Goal: Information Seeking & Learning: Understand process/instructions

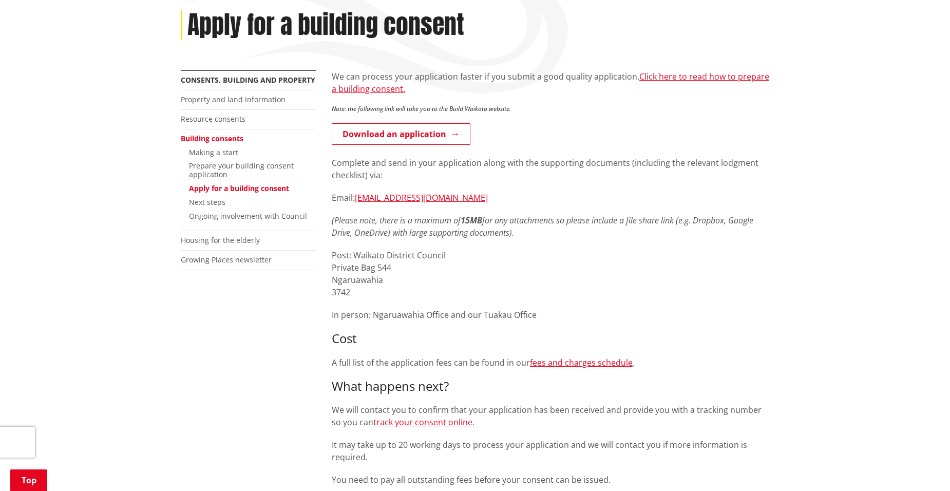
scroll to position [103, 0]
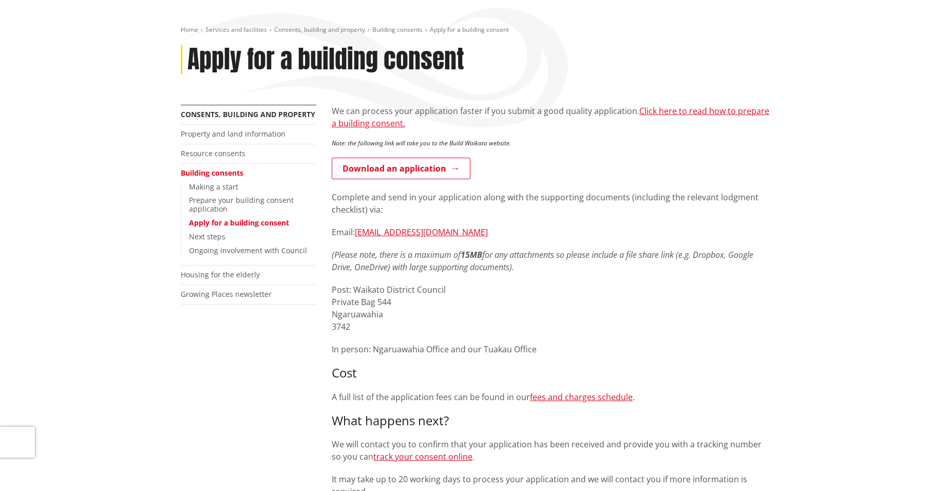
click at [221, 187] on link "Making a start" at bounding box center [213, 187] width 49 height 10
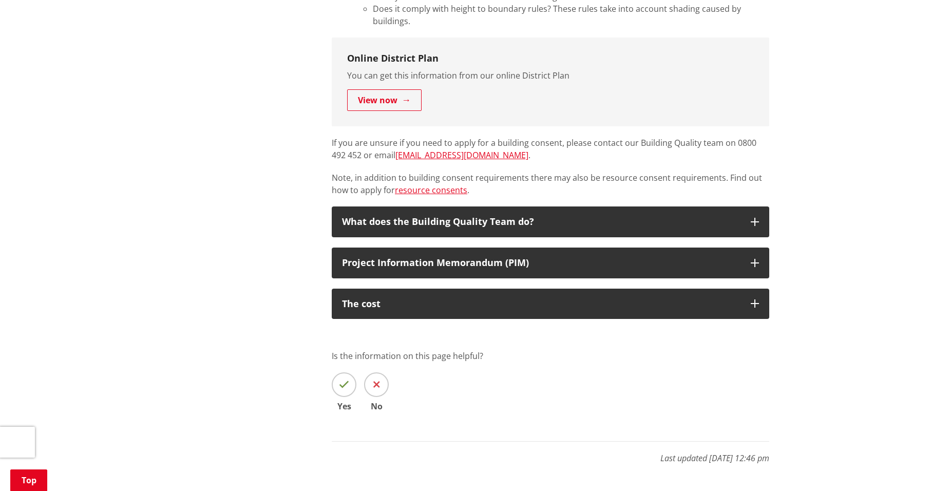
scroll to position [667, 0]
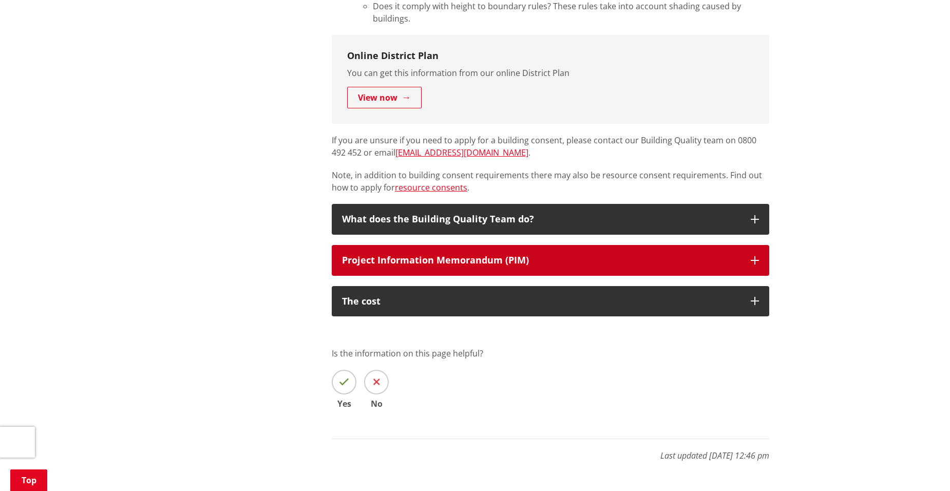
click at [464, 255] on div "Project Information Memorandum (PIM)" at bounding box center [541, 260] width 398 height 10
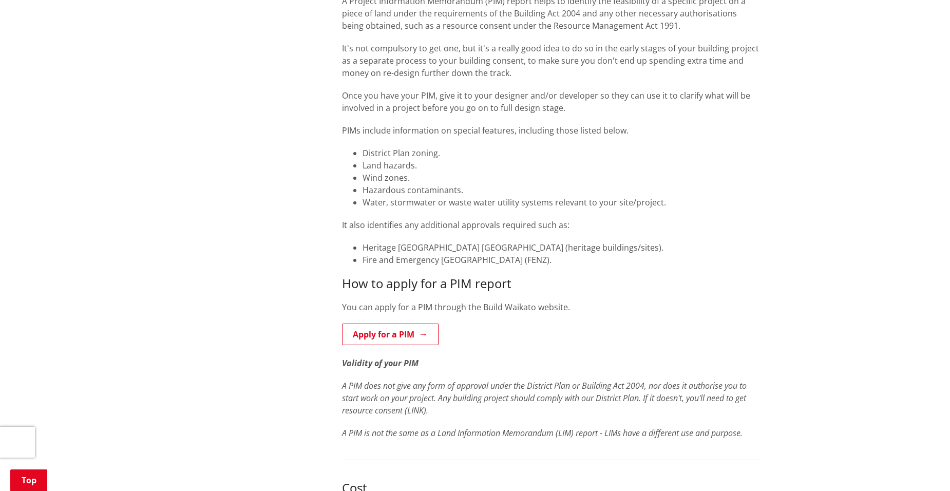
scroll to position [975, 0]
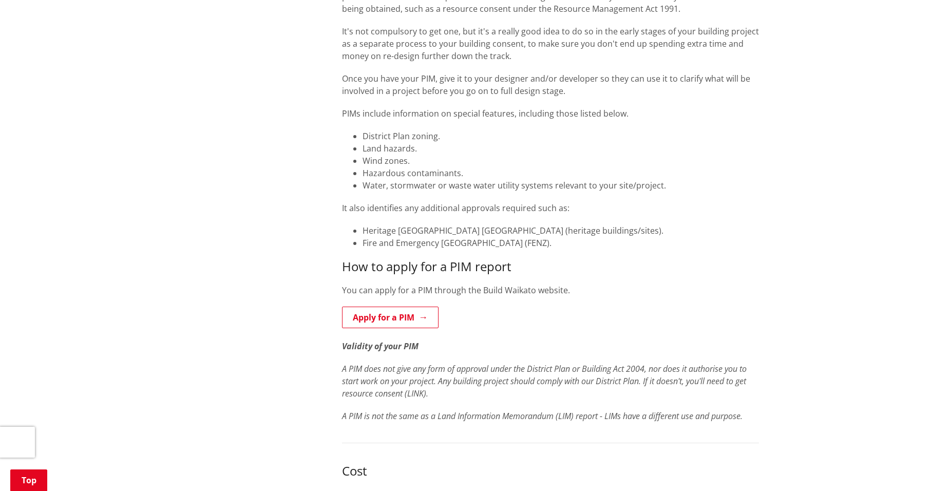
click at [395, 320] on link "Apply for a PIM" at bounding box center [390, 317] width 97 height 22
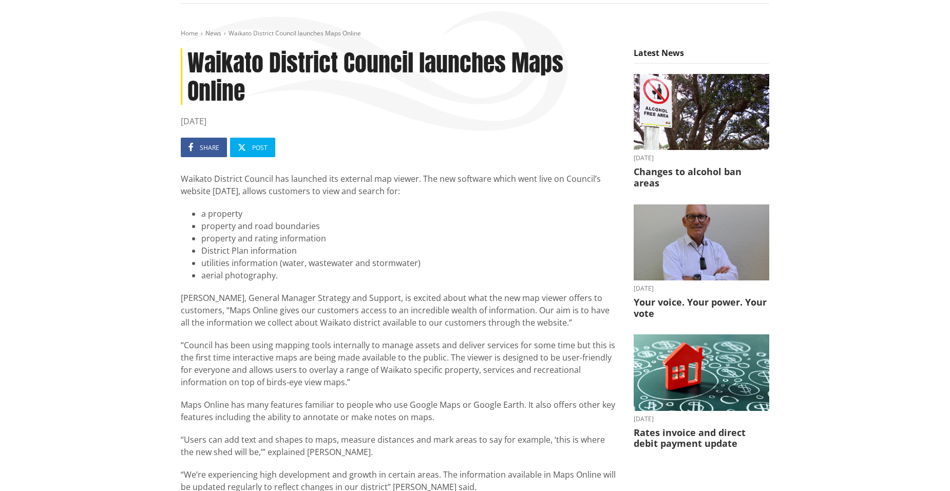
scroll to position [359, 0]
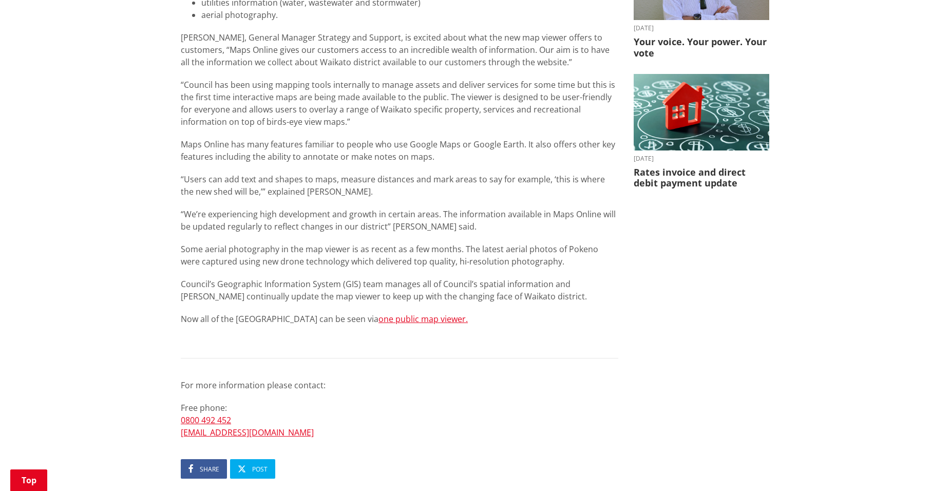
click at [417, 321] on link "one public map viewer." at bounding box center [422, 318] width 89 height 11
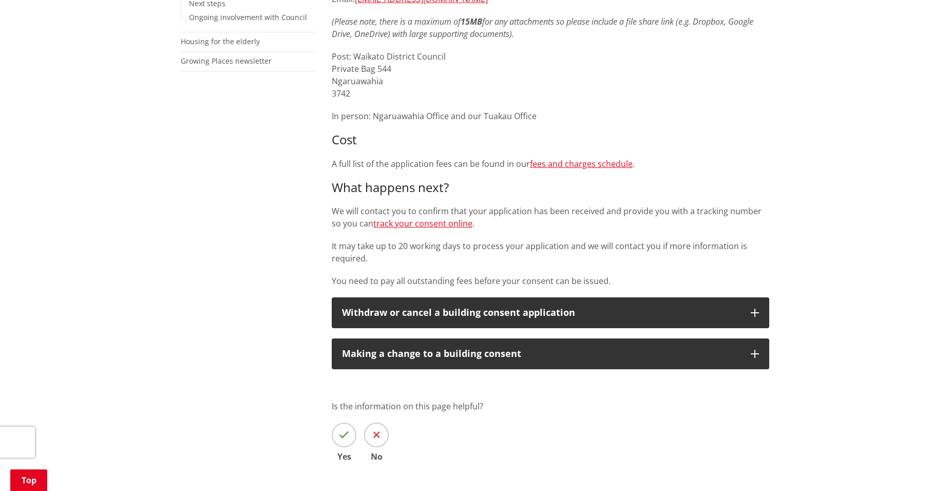
scroll to position [411, 0]
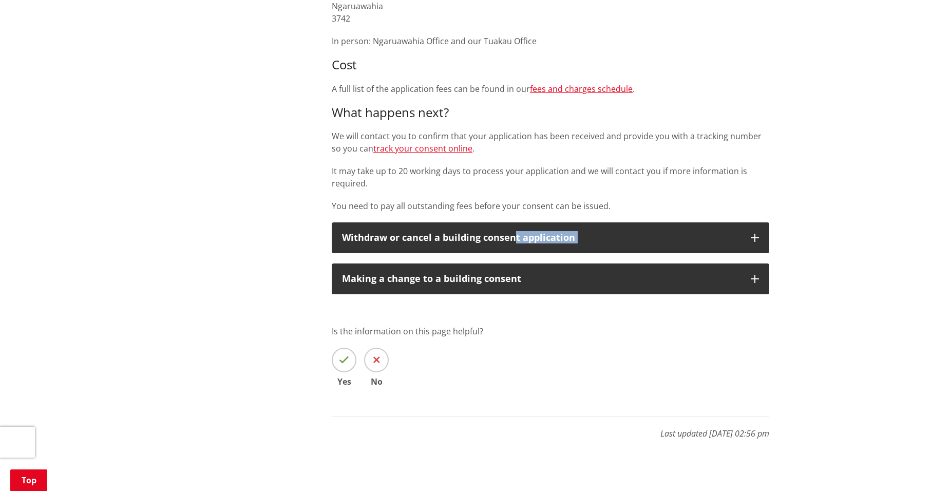
click at [511, 253] on div "We can process your application faster if you submit a good quality application…" at bounding box center [550, 123] width 453 height 653
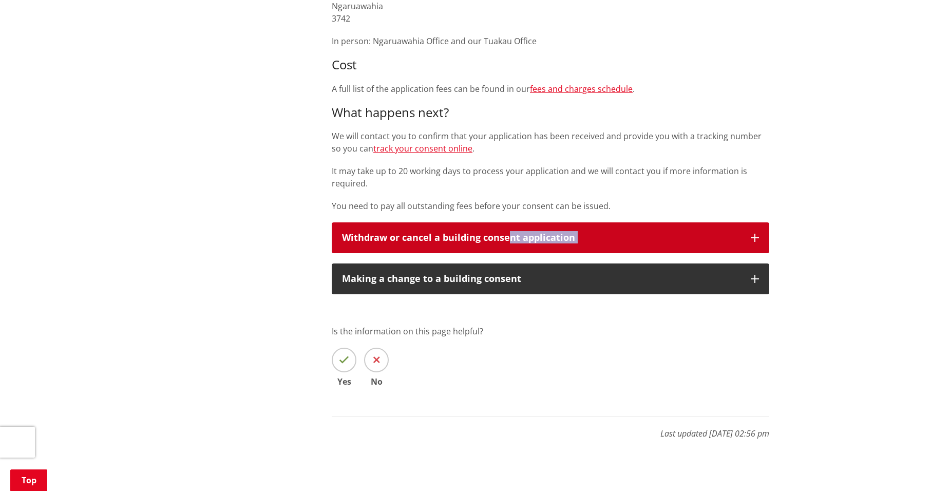
click at [609, 241] on div "Withdraw or cancel a building consent application" at bounding box center [541, 238] width 398 height 10
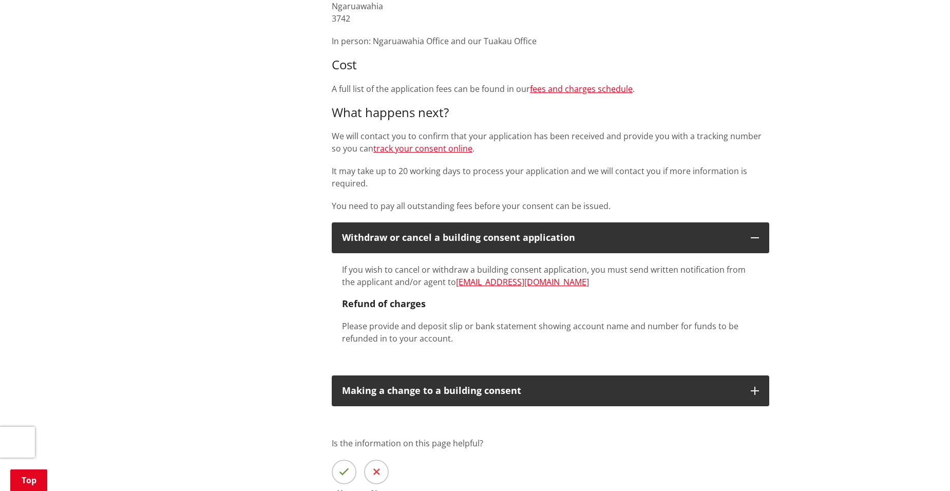
click at [626, 171] on p "It may take up to 20 working days to process your application and we will conta…" at bounding box center [550, 177] width 437 height 25
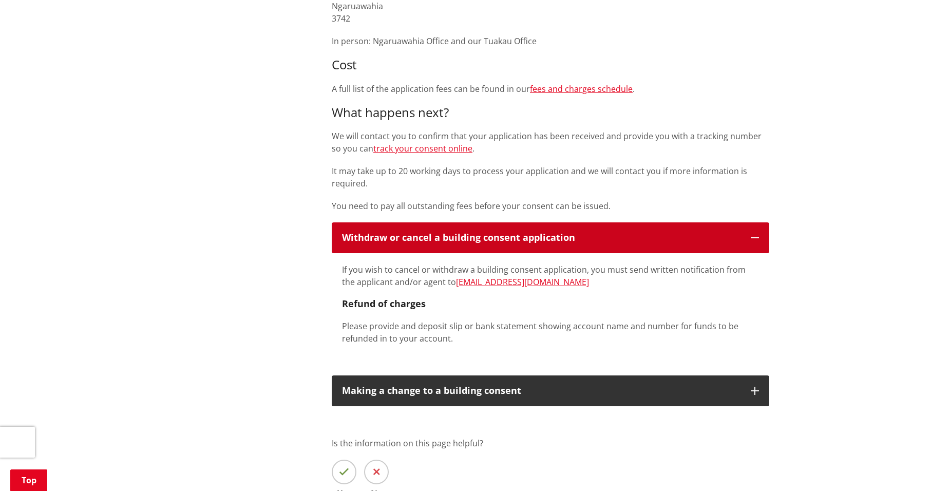
click at [565, 234] on div "Withdraw or cancel a building consent application" at bounding box center [541, 238] width 398 height 10
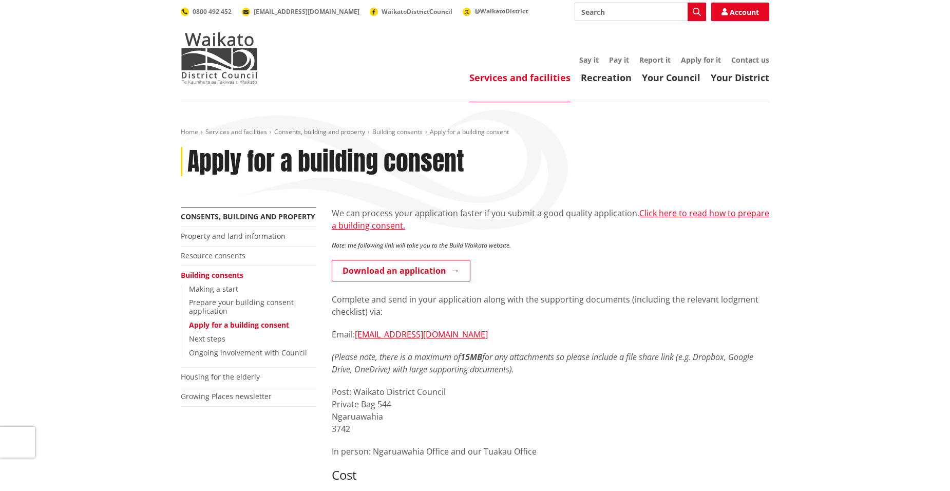
scroll to position [0, 0]
click at [590, 211] on p "We can process your application faster if you submit a good quality application…" at bounding box center [550, 219] width 437 height 25
click at [244, 240] on link "Property and land information" at bounding box center [233, 237] width 105 height 10
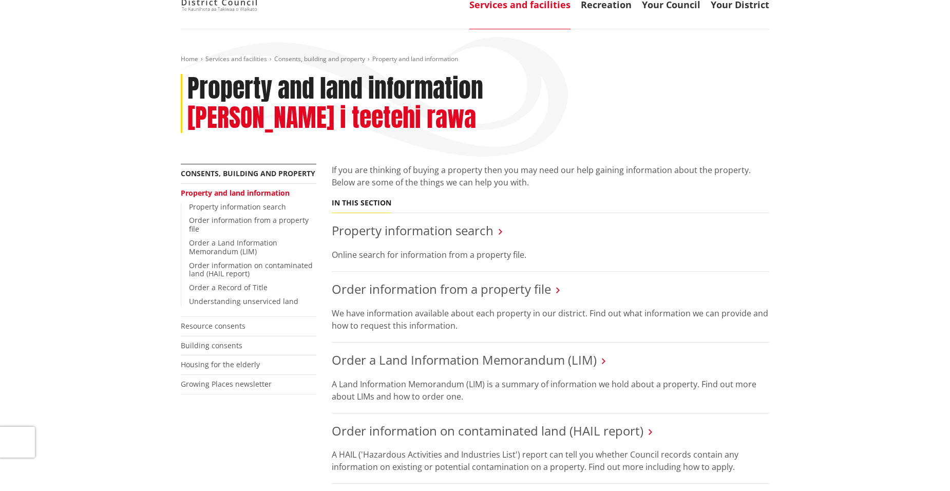
scroll to position [51, 0]
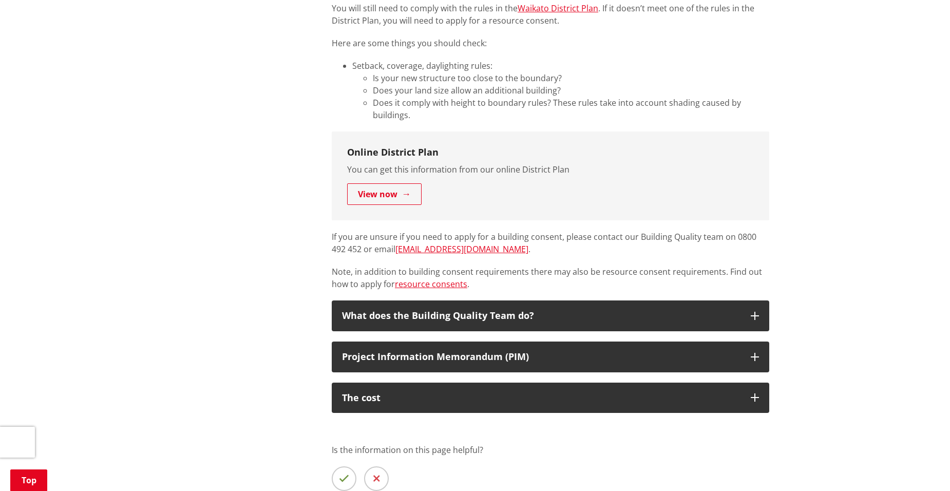
scroll to position [616, 0]
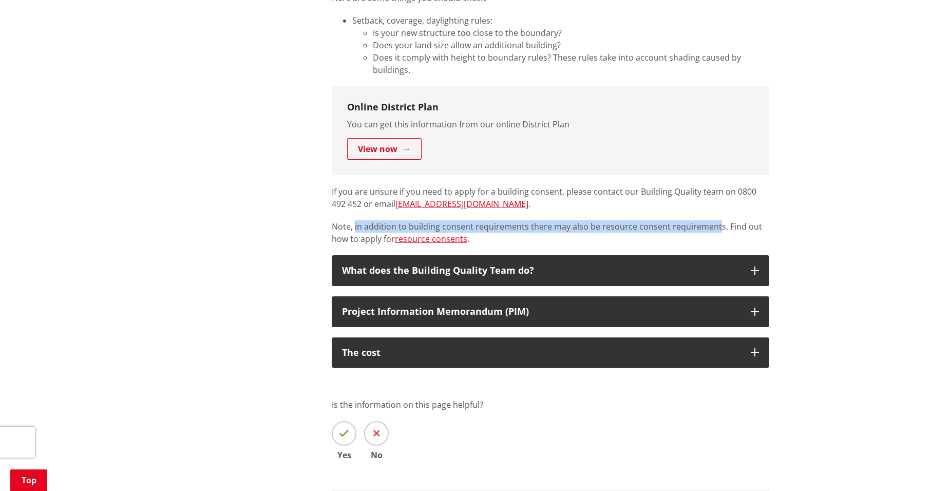
drag, startPoint x: 354, startPoint y: 224, endPoint x: 715, endPoint y: 227, distance: 360.4
click at [715, 227] on p "Note, in addition to building consent requirements there may also be resource c…" at bounding box center [550, 232] width 437 height 25
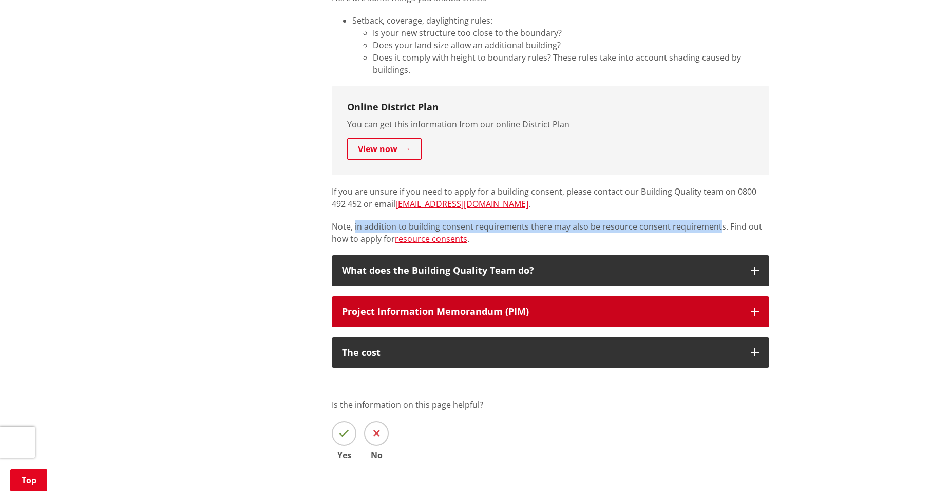
click at [433, 307] on div "Project Information Memorandum (PIM)" at bounding box center [541, 311] width 398 height 10
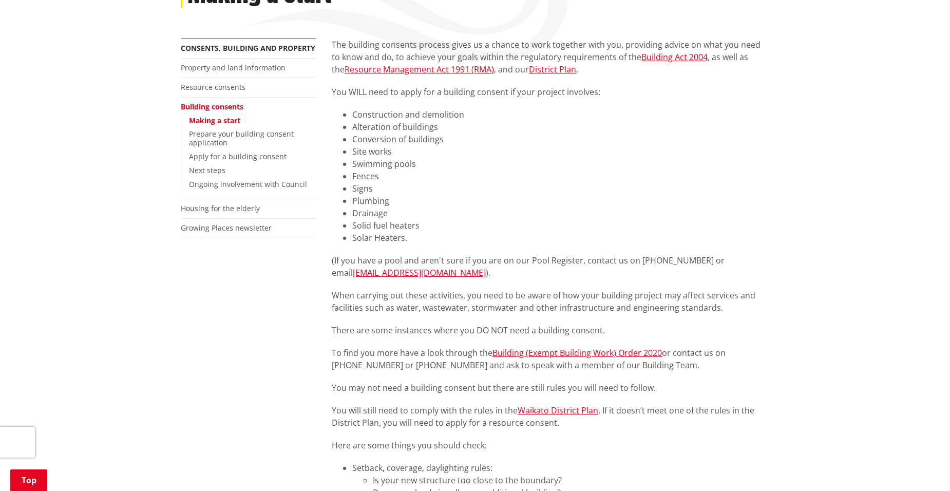
scroll to position [154, 0]
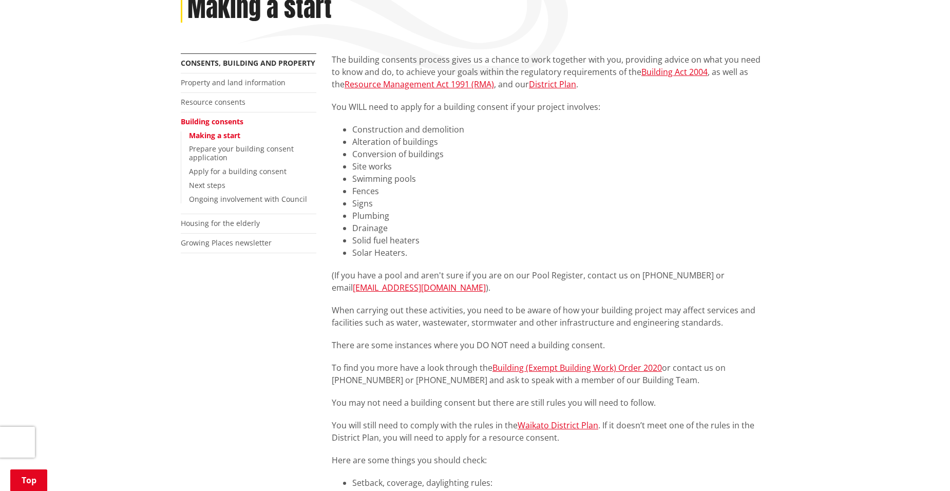
click at [243, 151] on link "Prepare your building consent application" at bounding box center [241, 153] width 105 height 18
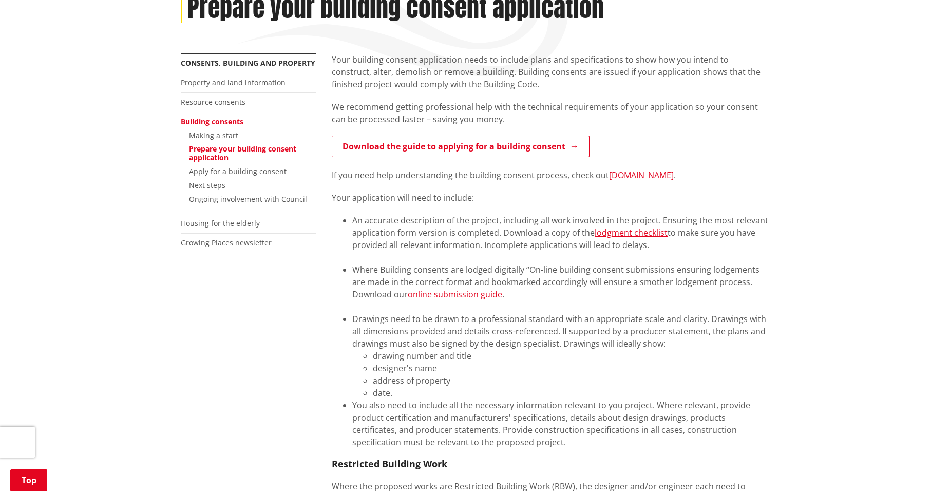
scroll to position [205, 0]
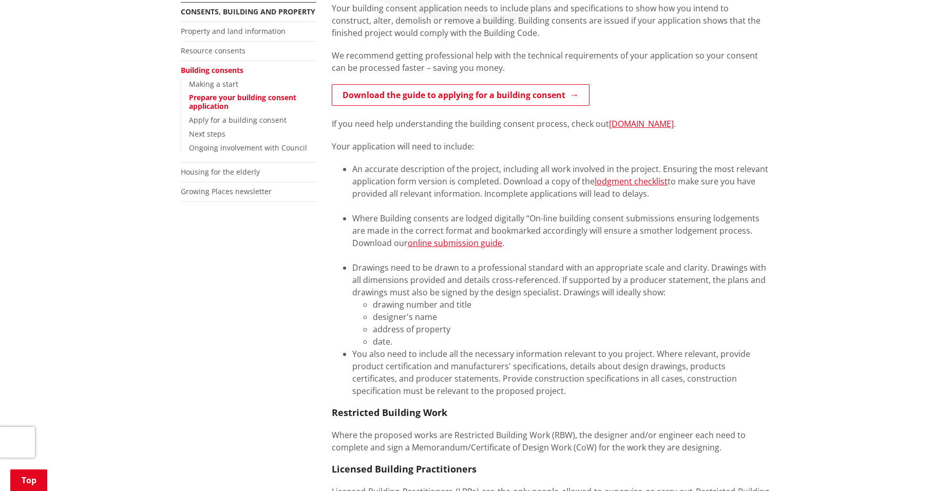
click at [493, 99] on link "Download the guide to applying for a building consent" at bounding box center [461, 95] width 258 height 22
